Goal: Task Accomplishment & Management: Use online tool/utility

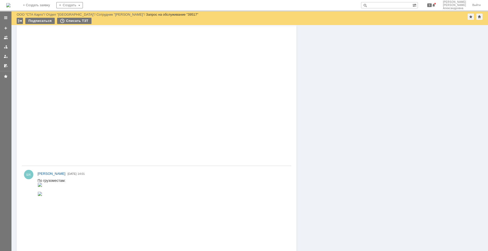
scroll to position [496, 0]
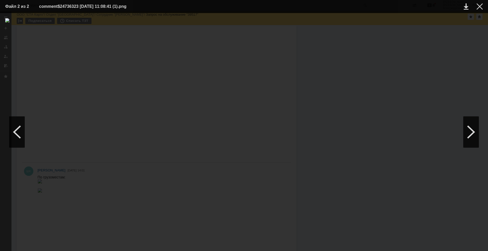
click at [320, 113] on div at bounding box center [243, 131] width 477 height 227
click at [320, 8] on div at bounding box center [479, 6] width 6 height 6
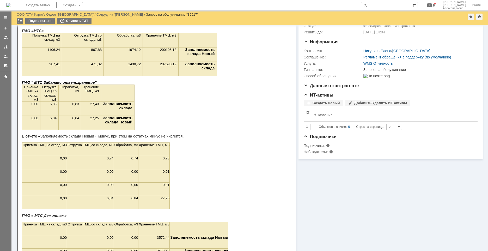
scroll to position [0, 0]
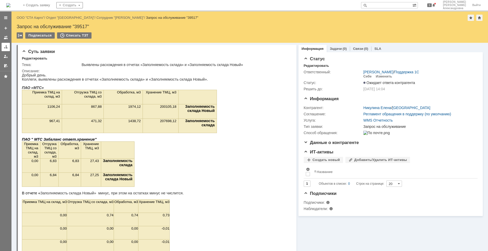
click at [5, 50] on link at bounding box center [6, 47] width 8 height 8
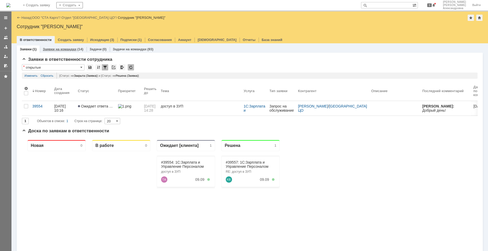
click at [58, 50] on link "Заявки на командах" at bounding box center [60, 49] width 34 height 4
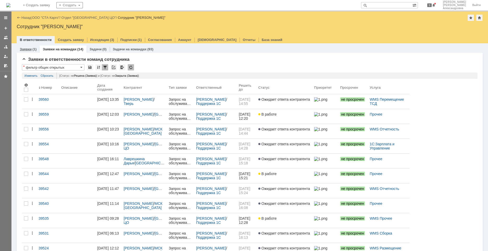
click at [32, 50] on div "(1)" at bounding box center [34, 49] width 4 height 4
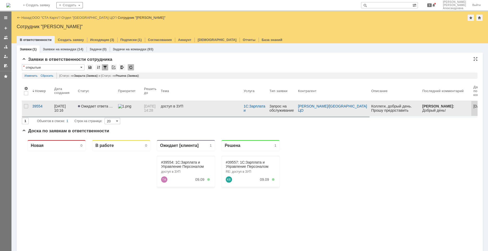
click at [82, 108] on link "Ожидает ответа контрагента" at bounding box center [96, 108] width 40 height 15
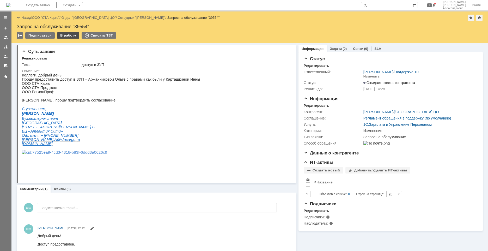
click at [67, 35] on div "В работу" at bounding box center [68, 35] width 22 height 6
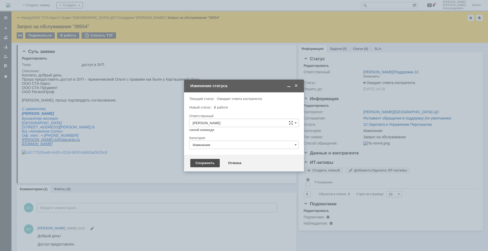
click at [206, 113] on div "Сохранить" at bounding box center [204, 163] width 29 height 8
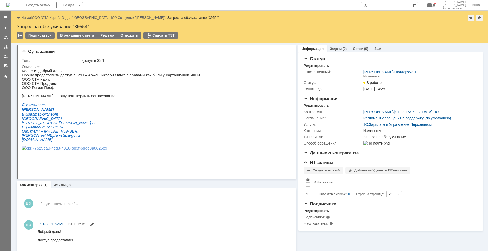
click at [108, 32] on div "Назад | ООО "СТА Карго" / Отдел "Санкт-Петербург ЦО" / Сотрудник "Талдыкина Анн…" at bounding box center [249, 26] width 476 height 31
click at [107, 34] on div "Решено" at bounding box center [107, 35] width 20 height 6
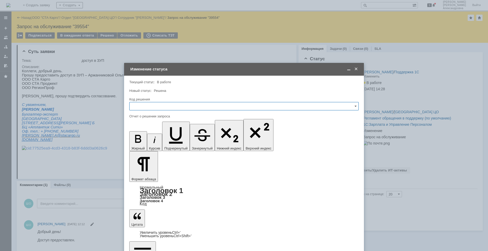
click at [133, 108] on input "text" at bounding box center [243, 106] width 229 height 8
click at [144, 113] on span "Решено" at bounding box center [244, 176] width 223 height 4
type input "Решено"
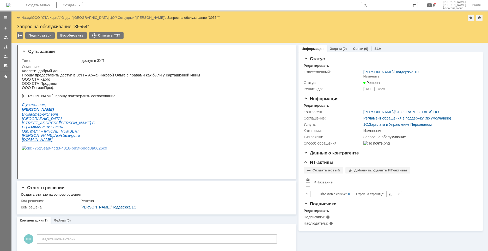
click at [47, 18] on link "ООО "СТА Карго"" at bounding box center [46, 18] width 28 height 4
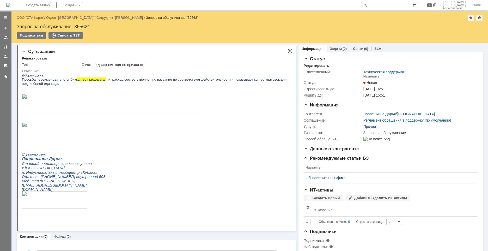
click at [200, 107] on img at bounding box center [113, 103] width 182 height 19
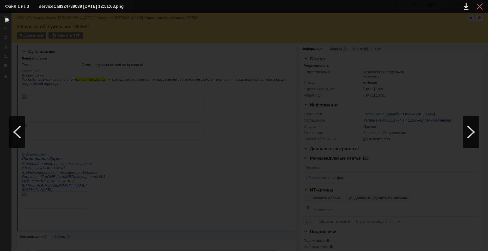
click at [477, 8] on div at bounding box center [479, 6] width 6 height 6
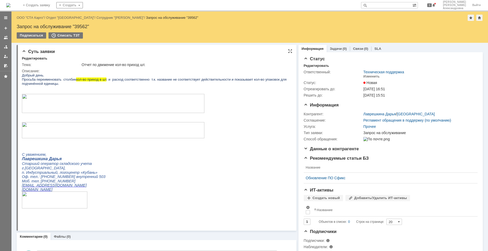
click at [159, 111] on img at bounding box center [113, 103] width 182 height 19
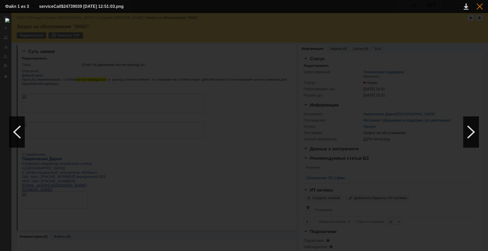
click at [481, 6] on div at bounding box center [479, 6] width 6 height 6
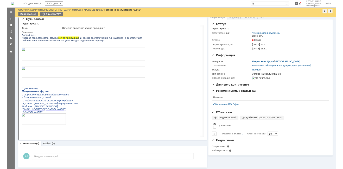
scroll to position [18, 0]
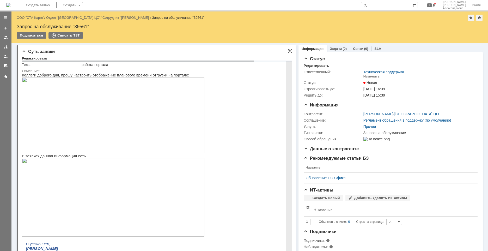
click at [124, 125] on img at bounding box center [113, 115] width 182 height 76
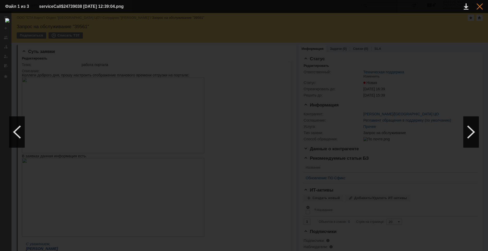
click at [479, 5] on div at bounding box center [479, 6] width 6 height 6
